Goal: Task Accomplishment & Management: Manage account settings

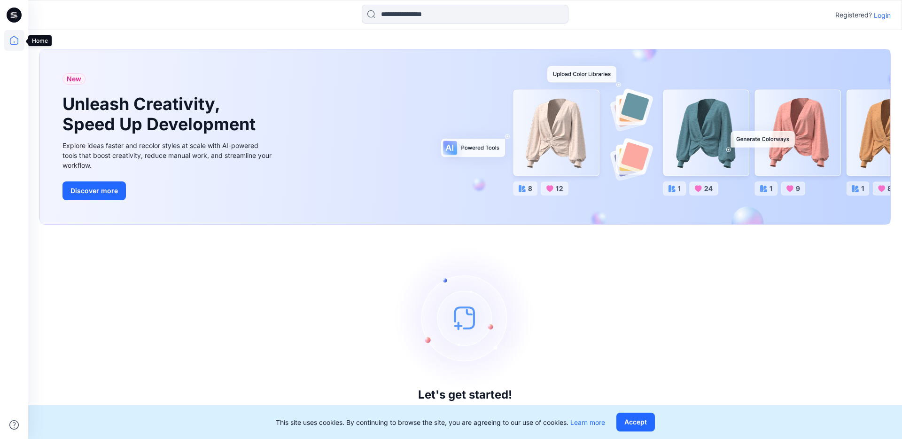
click at [14, 41] on icon at bounding box center [14, 40] width 21 height 21
click at [884, 15] on p "Login" at bounding box center [882, 15] width 17 height 10
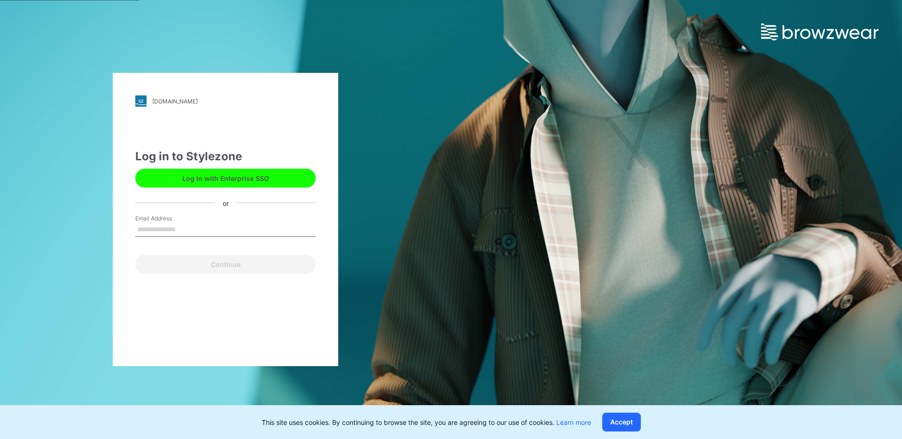
click at [183, 230] on input "Email Address" at bounding box center [225, 230] width 180 height 14
click at [0, 438] on com-1password-button at bounding box center [0, 439] width 0 height 0
type input "**********"
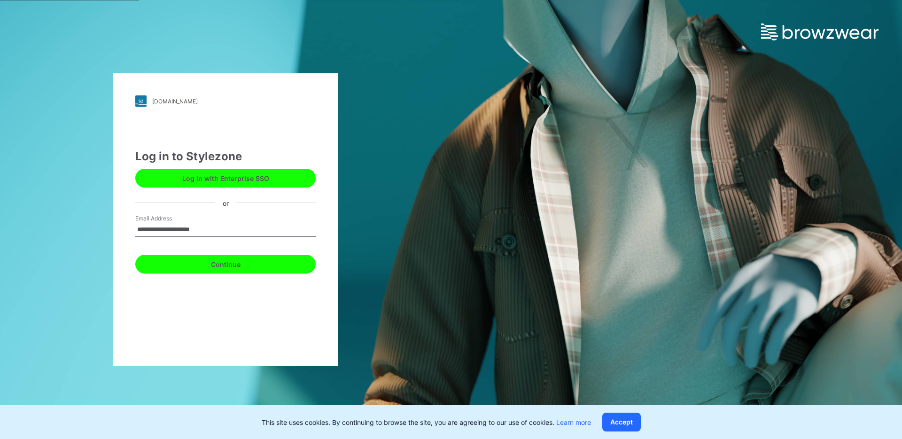
click at [277, 266] on button "Continue" at bounding box center [225, 264] width 180 height 19
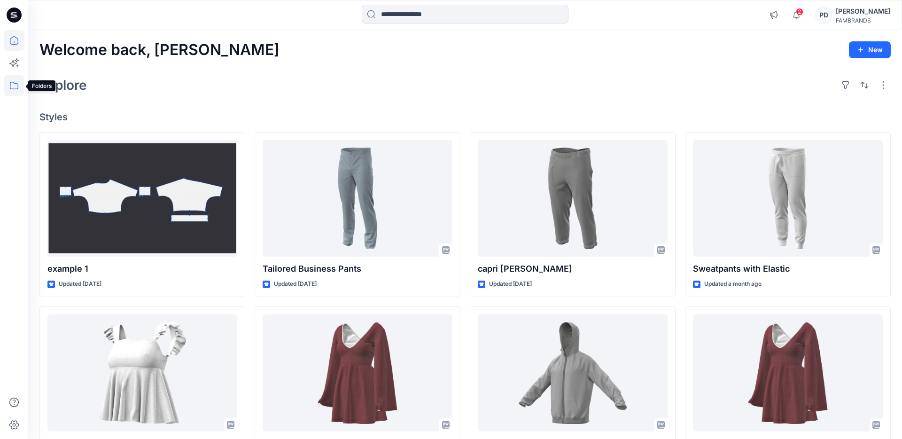
click at [12, 86] on icon at bounding box center [14, 85] width 21 height 21
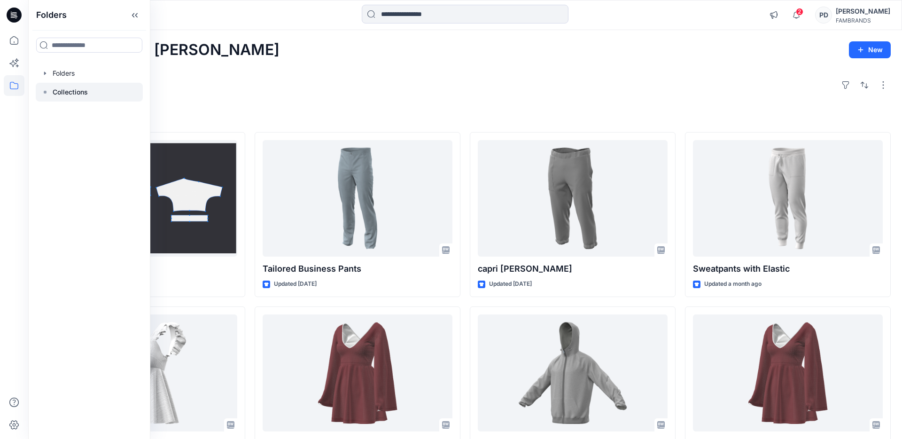
click at [52, 92] on div at bounding box center [89, 92] width 107 height 19
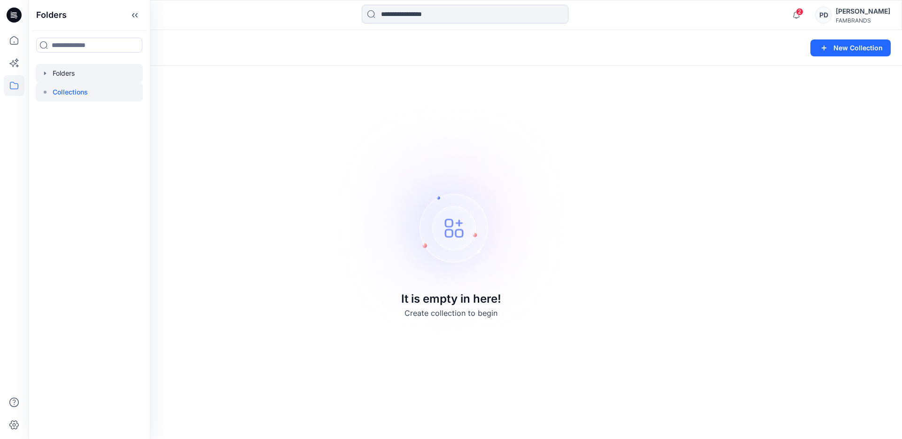
click at [44, 74] on icon "button" at bounding box center [45, 72] width 2 height 3
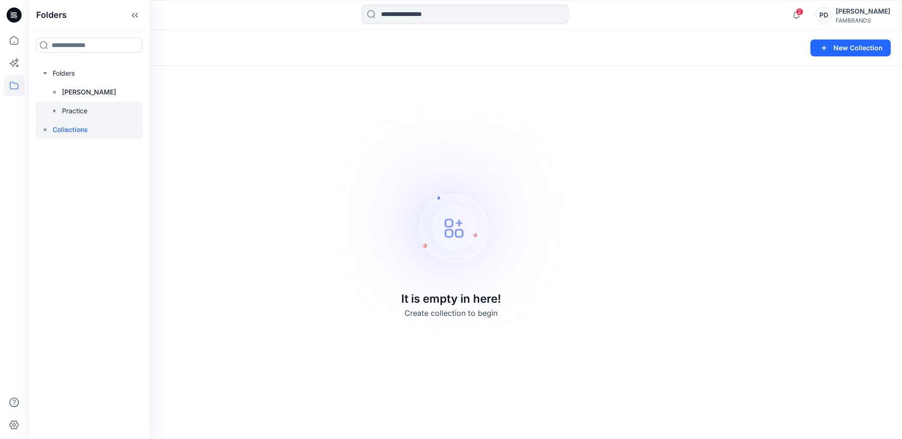
click at [55, 110] on icon "button" at bounding box center [55, 111] width 8 height 8
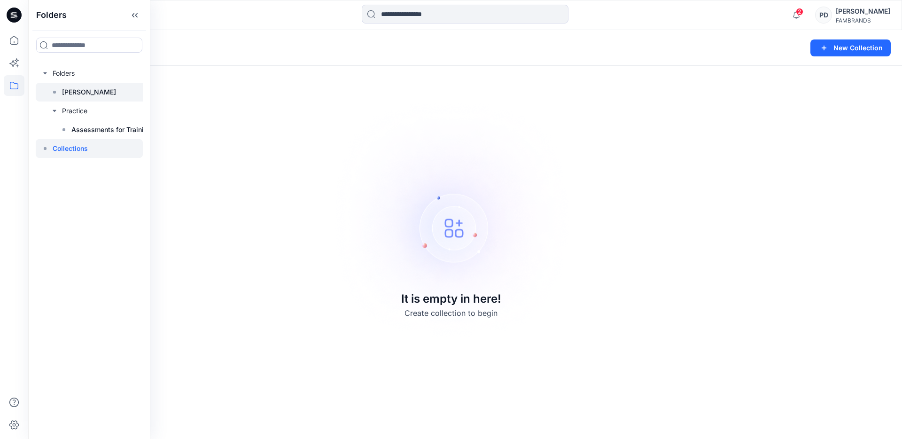
click at [67, 92] on p "Paige" at bounding box center [89, 91] width 54 height 11
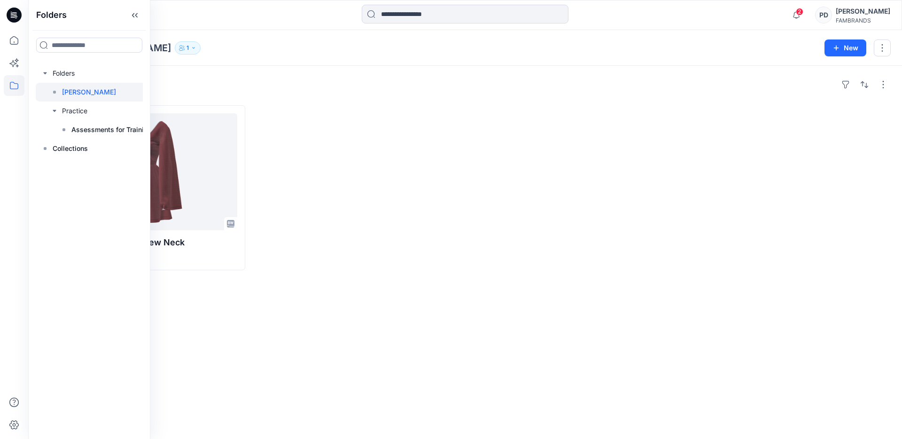
click at [432, 148] on div at bounding box center [358, 187] width 206 height 165
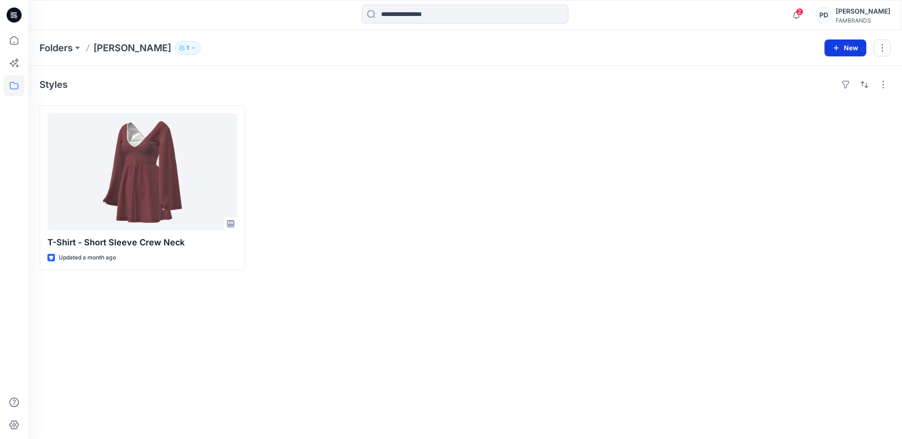
click at [844, 49] on button "New" at bounding box center [846, 47] width 42 height 17
click at [835, 90] on p "New Folder" at bounding box center [818, 90] width 35 height 10
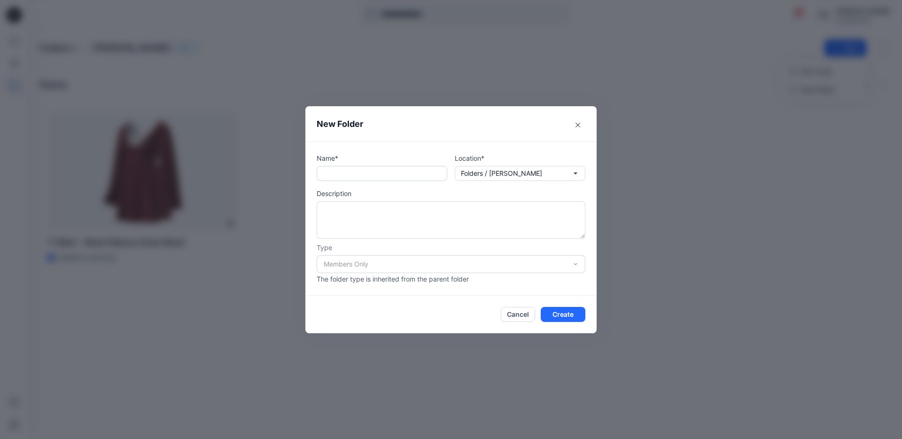
click at [411, 173] on input "text" at bounding box center [382, 173] width 131 height 15
type input "*****"
click at [396, 264] on div "Members Only" at bounding box center [451, 264] width 269 height 18
drag, startPoint x: 577, startPoint y: 265, endPoint x: 556, endPoint y: 321, distance: 60.5
click at [577, 265] on div "Members Only" at bounding box center [451, 264] width 269 height 18
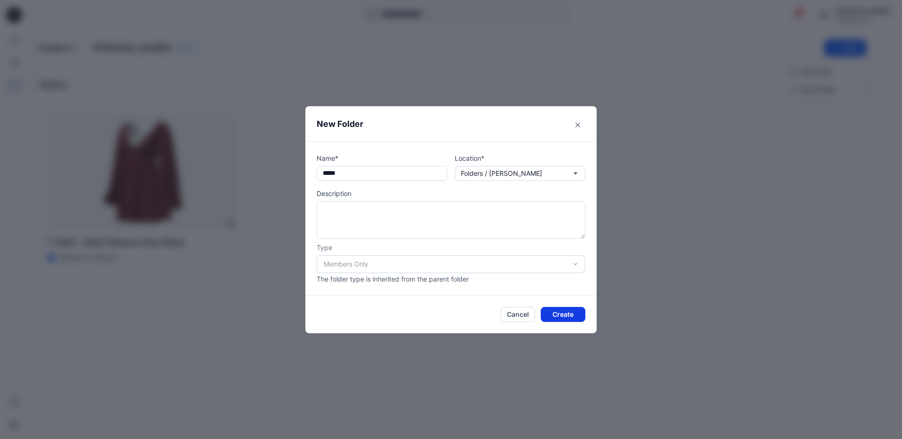
click at [559, 315] on button "Create" at bounding box center [563, 314] width 45 height 15
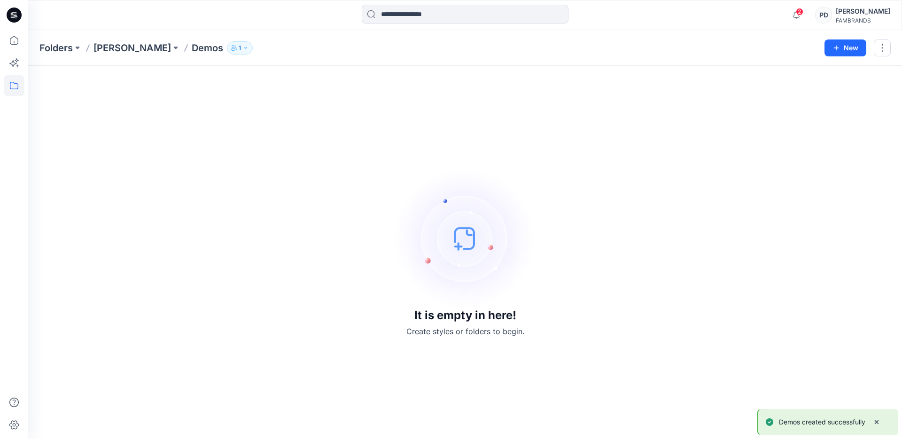
click at [227, 50] on button "1" at bounding box center [240, 47] width 26 height 13
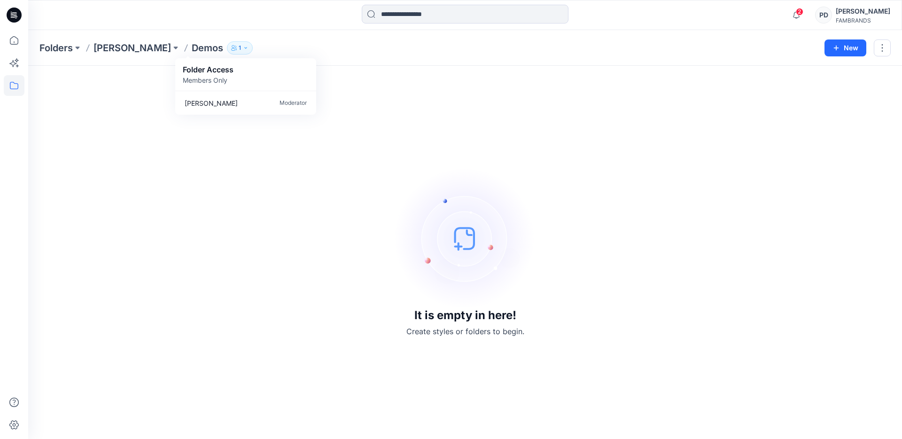
click at [649, 143] on div "It is empty in here! Create styles or folders to begin." at bounding box center [464, 252] width 851 height 351
click at [243, 48] on icon "button" at bounding box center [246, 48] width 6 height 6
click at [100, 134] on div "It is empty in here! Create styles or folders to begin." at bounding box center [464, 252] width 851 height 351
click at [831, 15] on div "PD" at bounding box center [823, 15] width 17 height 17
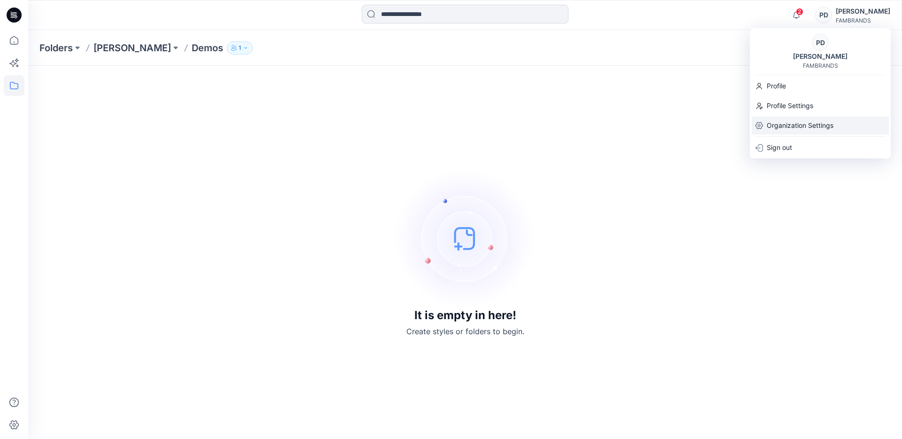
click at [827, 125] on p "Organization Settings" at bounding box center [800, 126] width 67 height 18
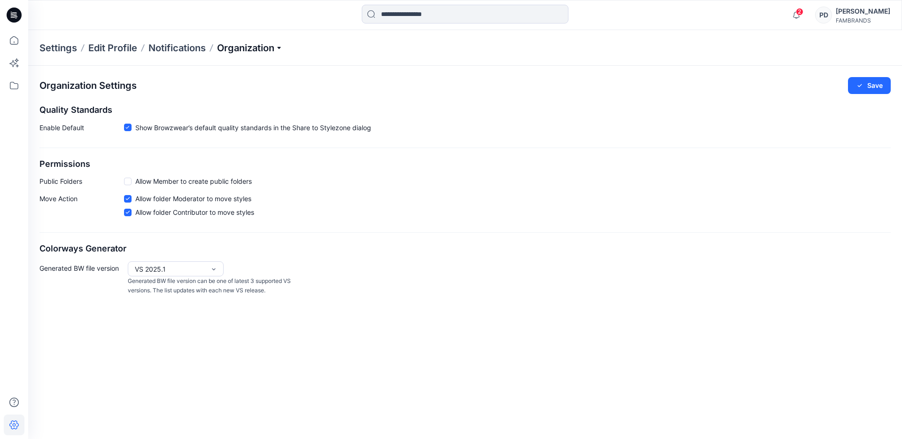
click at [276, 44] on p "Organization" at bounding box center [250, 47] width 66 height 13
click at [16, 42] on icon at bounding box center [14, 40] width 21 height 21
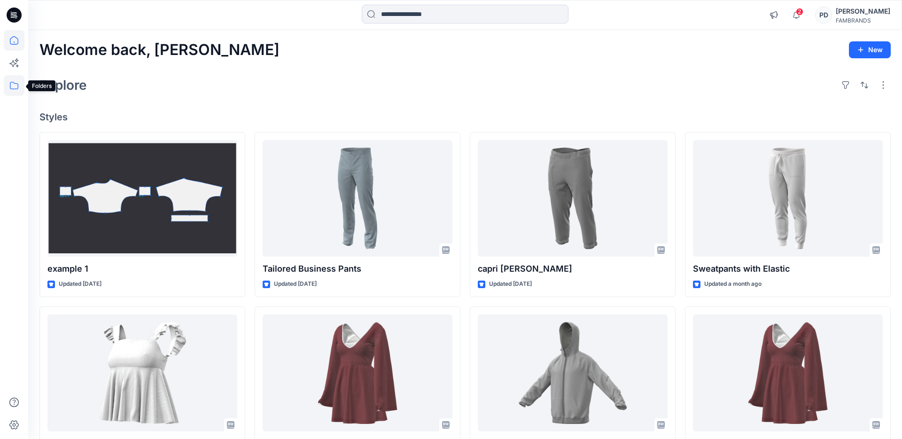
click at [19, 88] on icon at bounding box center [14, 85] width 21 height 21
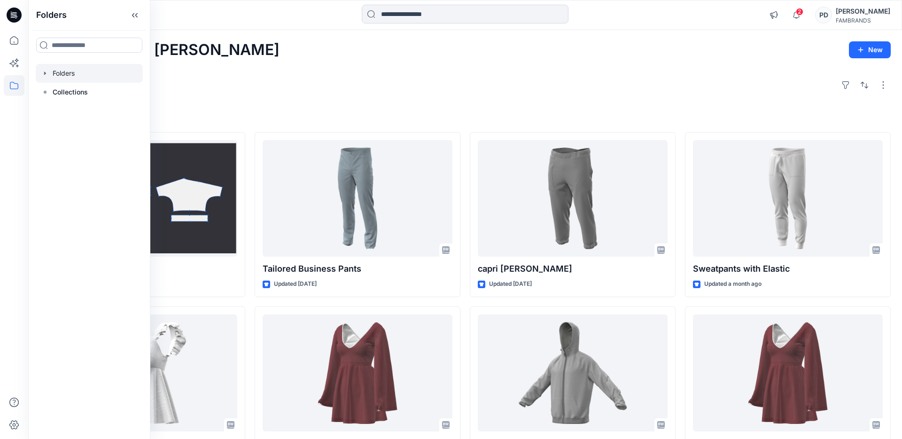
click at [62, 72] on div at bounding box center [89, 73] width 107 height 19
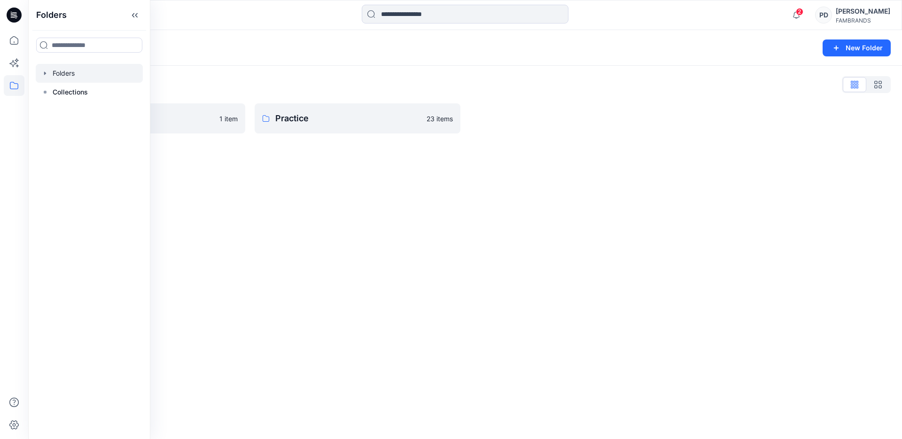
click at [45, 73] on icon "button" at bounding box center [45, 72] width 2 height 3
click at [272, 195] on div "Folders New Folder Folders List Paige 1 item Practice 23 items" at bounding box center [465, 234] width 874 height 409
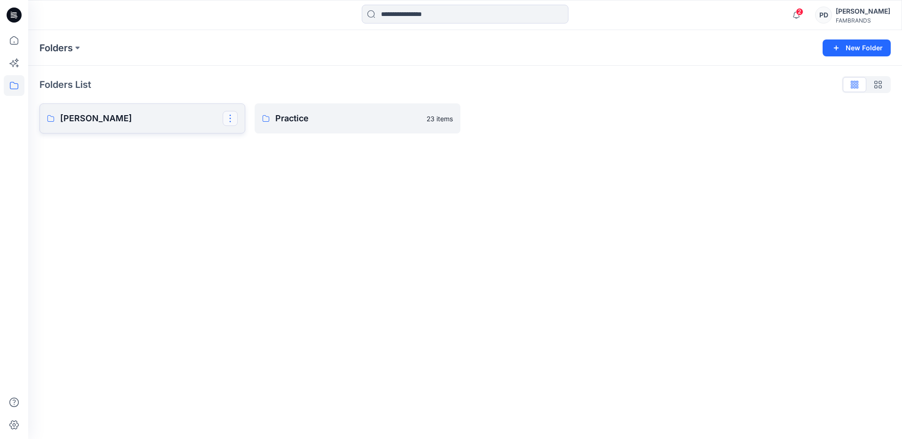
click at [229, 120] on button "button" at bounding box center [230, 118] width 15 height 15
click at [447, 119] on button "button" at bounding box center [445, 118] width 15 height 15
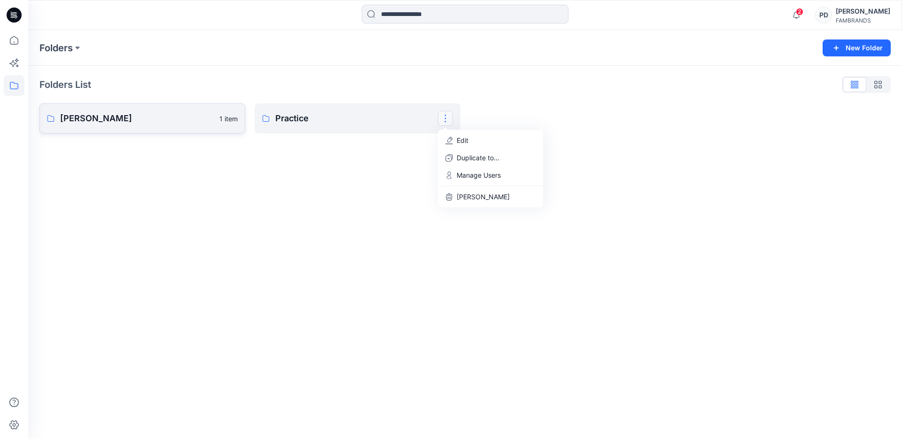
click at [159, 176] on div "Folders New Folder Folders List Paige 1 item Practice Edit Duplicate to... Mana…" at bounding box center [465, 234] width 874 height 409
click at [876, 48] on button "New Folder" at bounding box center [857, 47] width 68 height 17
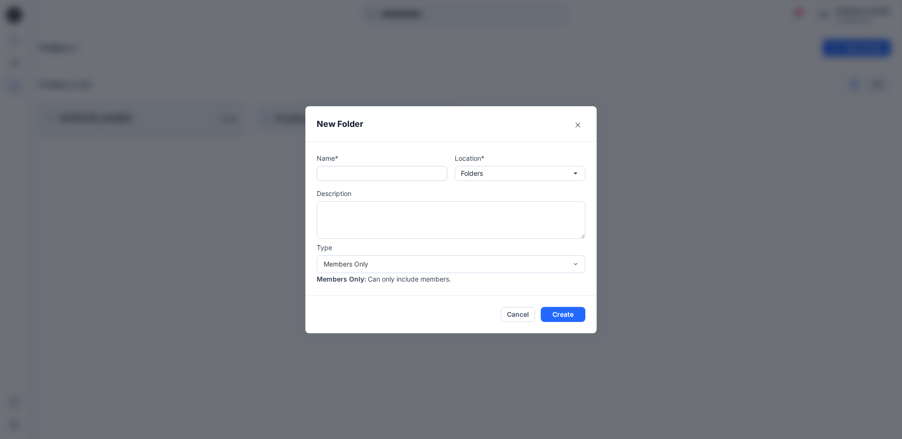
click at [429, 171] on input "text" at bounding box center [382, 173] width 131 height 15
type input "****"
click at [573, 313] on button "Create" at bounding box center [563, 314] width 45 height 15
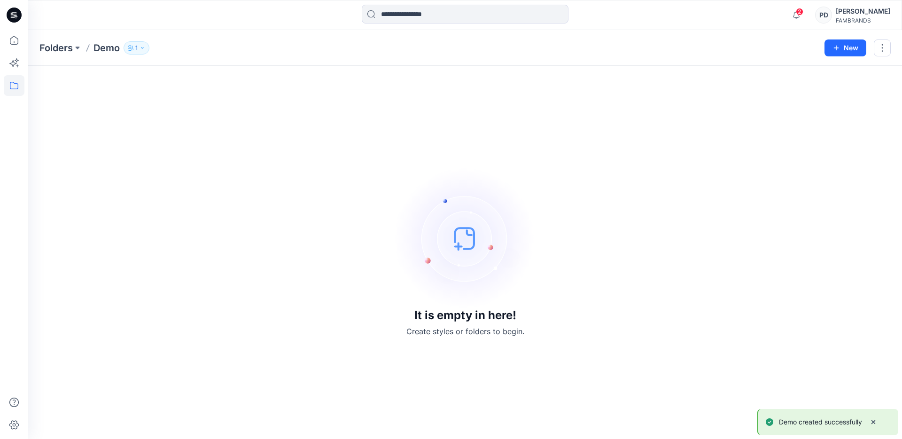
click at [140, 50] on button "1" at bounding box center [137, 47] width 26 height 13
click at [249, 77] on icon "Manage Users" at bounding box center [250, 75] width 8 height 8
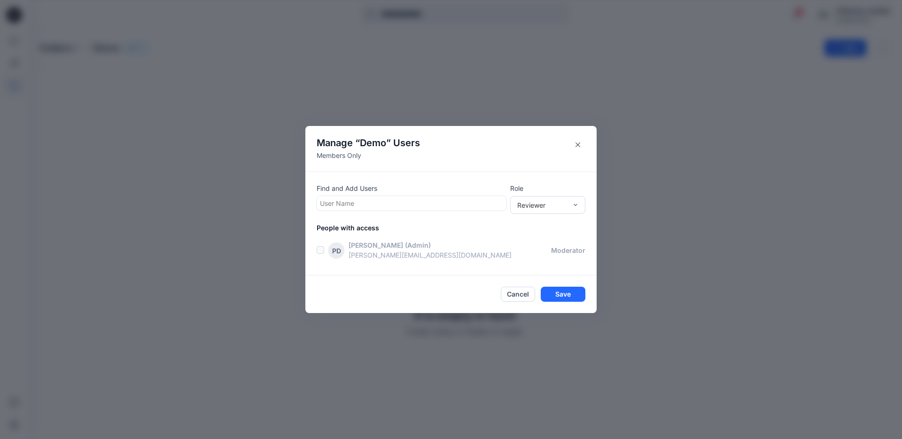
click at [411, 205] on div at bounding box center [411, 203] width 183 height 12
type input "*******"
click at [400, 225] on div "BS Browzwear Support" at bounding box center [411, 226] width 179 height 13
type input "*****"
click at [397, 227] on div "MS Melanie Schwindt" at bounding box center [411, 227] width 179 height 13
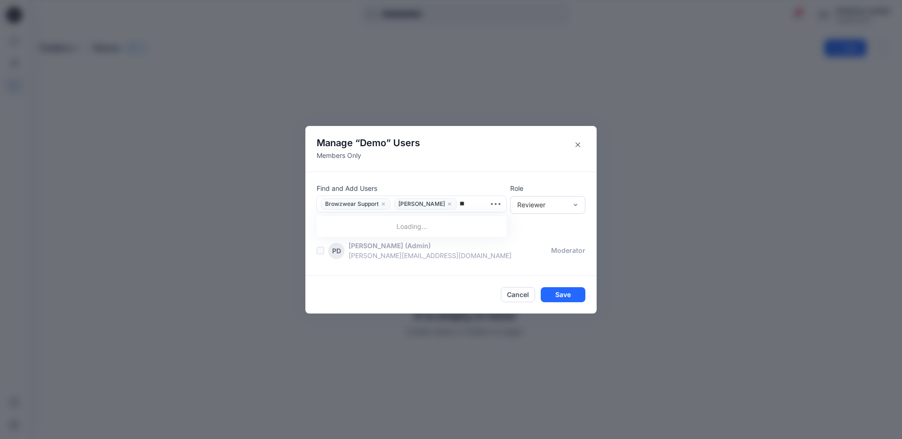
type input "*"
click at [552, 241] on div "Contributor" at bounding box center [547, 239] width 71 height 16
click at [322, 251] on label at bounding box center [321, 251] width 8 height 8
click at [473, 202] on div at bounding box center [482, 204] width 44 height 12
type input "****"
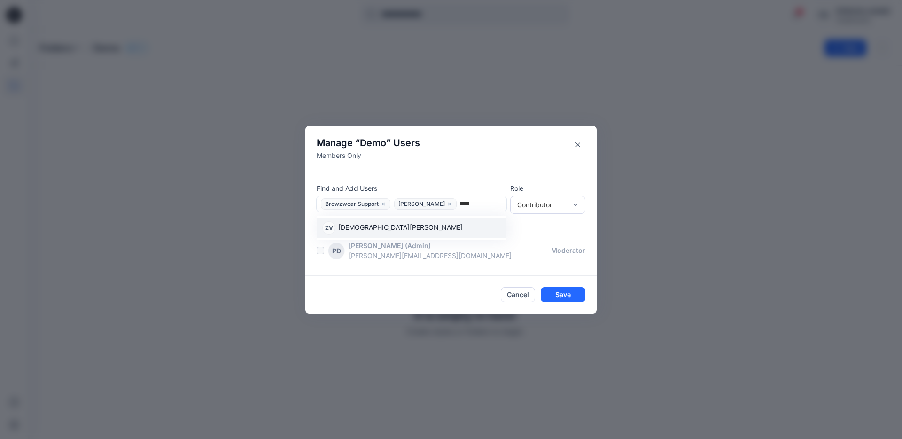
click at [446, 232] on div "ZV Zulema Ventura" at bounding box center [411, 227] width 179 height 13
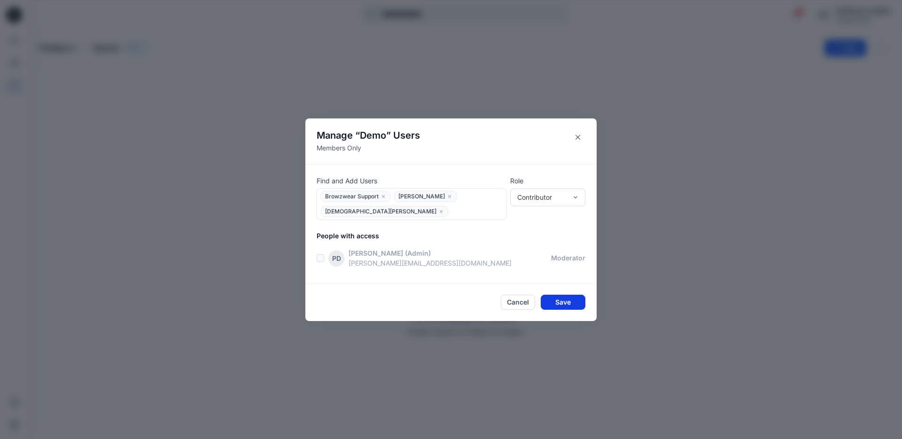
click at [577, 304] on button "Save" at bounding box center [563, 302] width 45 height 15
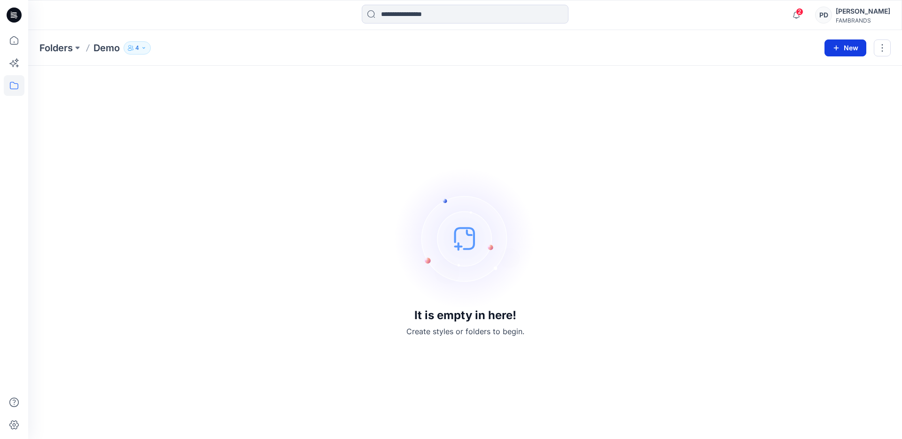
click at [844, 47] on button "New" at bounding box center [846, 47] width 42 height 17
click at [805, 88] on p "New Folder" at bounding box center [818, 90] width 35 height 10
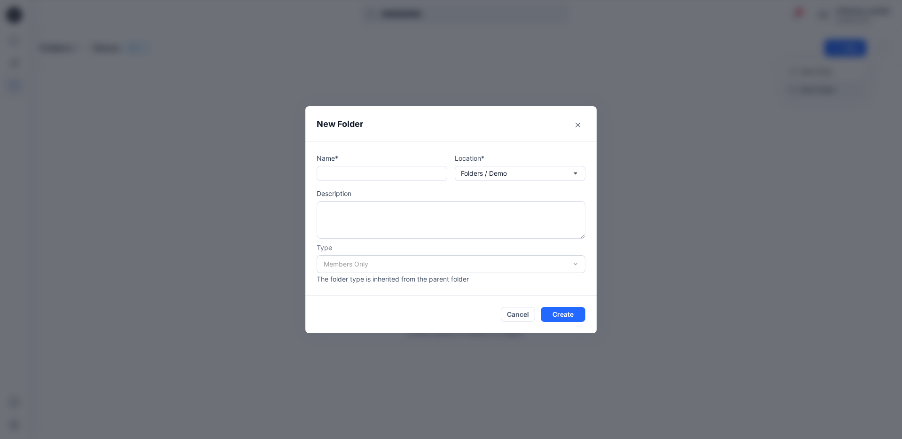
click at [570, 117] on button "Close" at bounding box center [577, 124] width 15 height 15
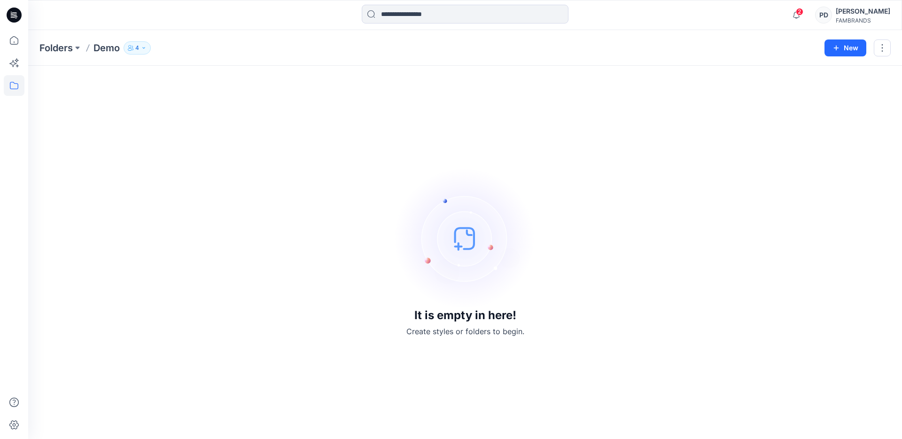
click at [825, 39] on button "New" at bounding box center [846, 47] width 42 height 17
click at [820, 90] on p "New Folder" at bounding box center [818, 90] width 35 height 10
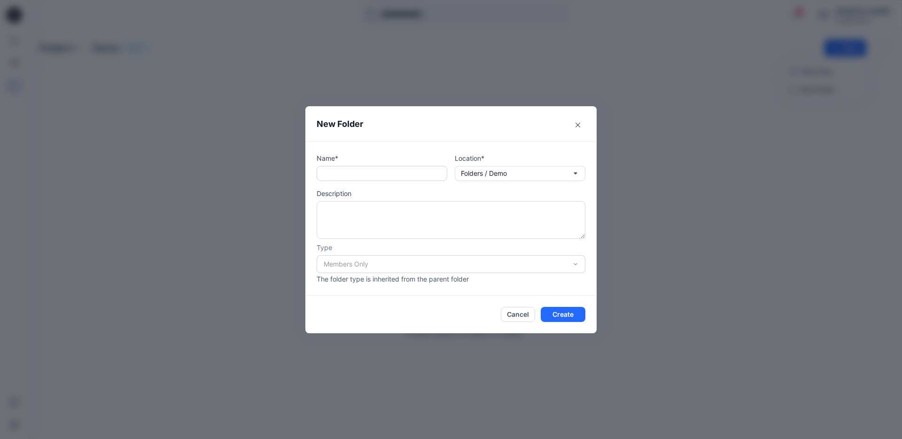
click at [356, 175] on input "text" at bounding box center [382, 173] width 131 height 15
type input "**********"
click at [561, 315] on button "Create" at bounding box center [563, 314] width 45 height 15
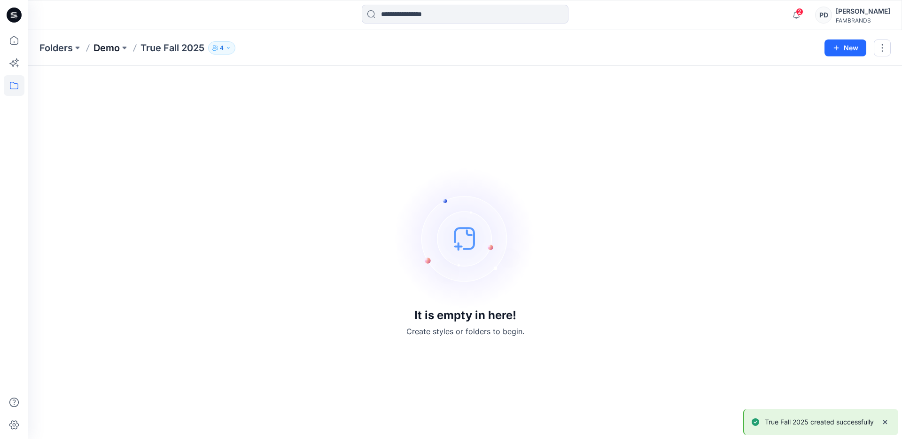
click at [100, 50] on p "Demo" at bounding box center [106, 47] width 26 height 13
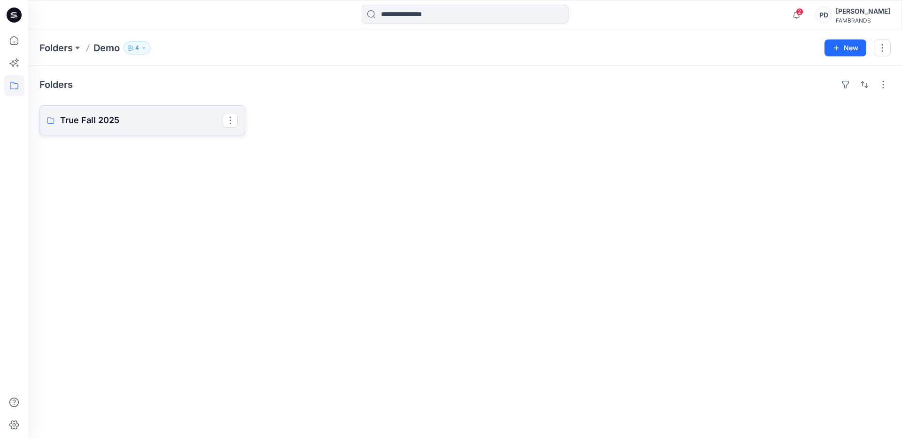
click at [148, 121] on p "True Fall 2025" at bounding box center [141, 120] width 163 height 13
